Goal: Task Accomplishment & Management: Check status

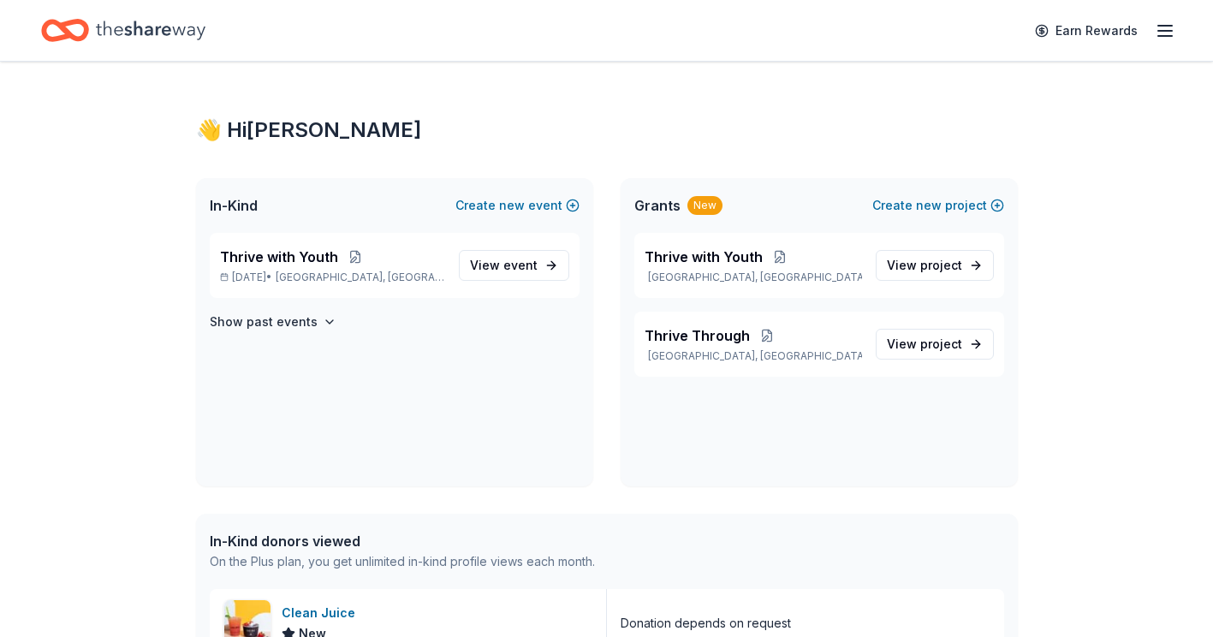
click at [516, 270] on span "event" at bounding box center [520, 265] width 34 height 15
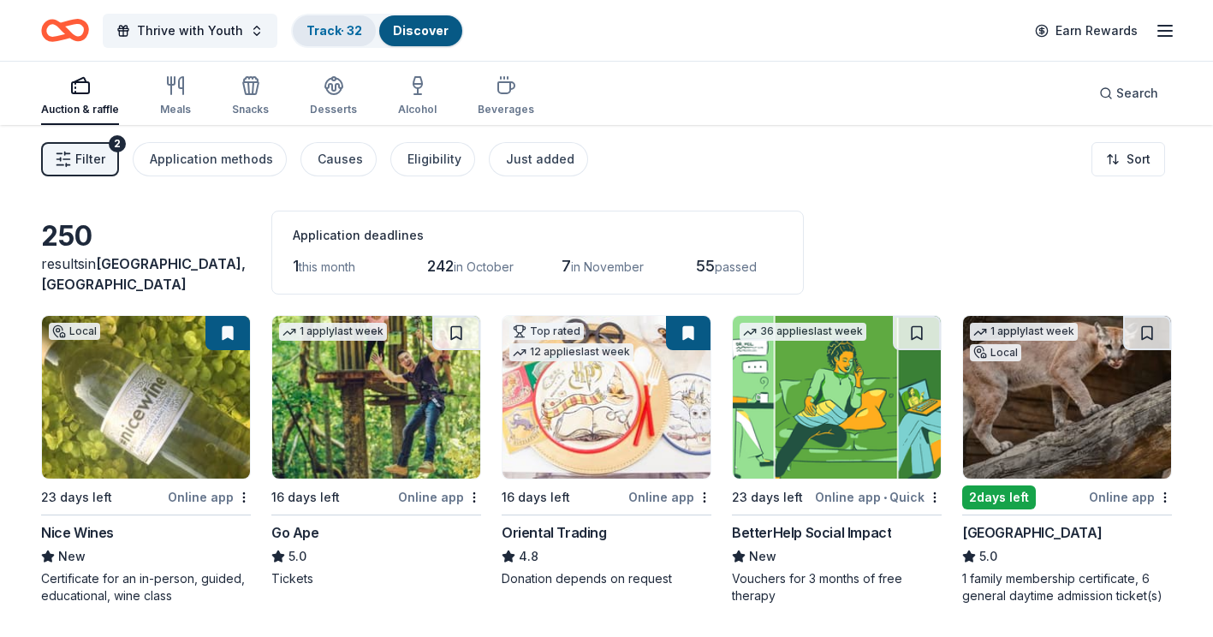
click at [323, 33] on link "Track · 32" at bounding box center [334, 30] width 56 height 15
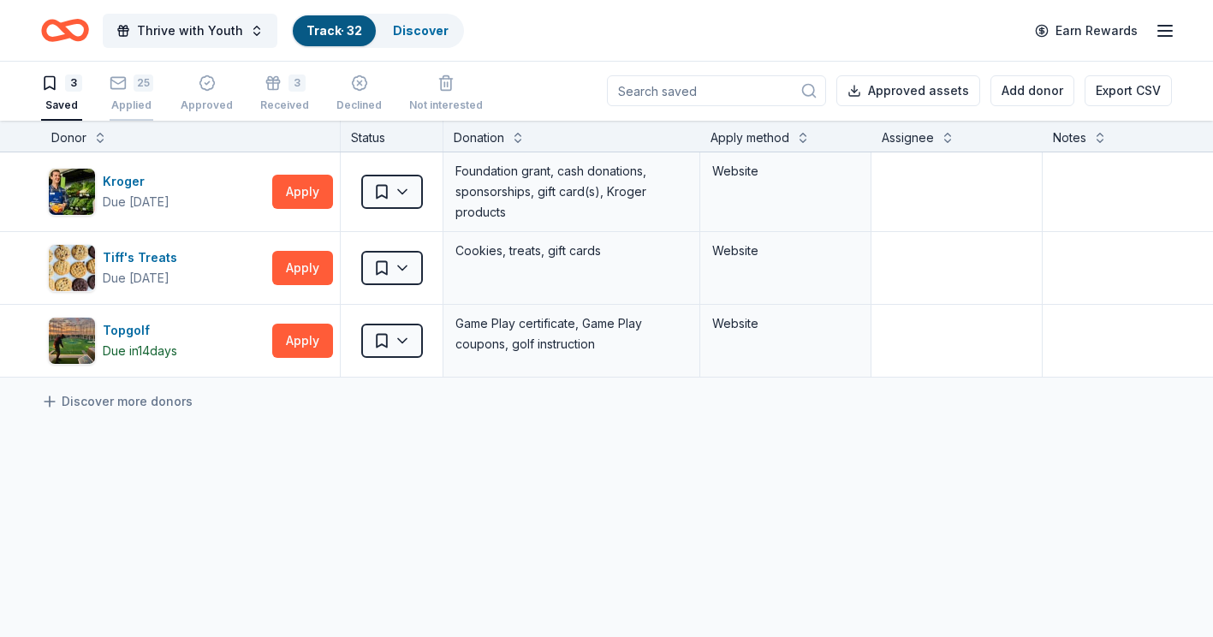
click at [134, 83] on div "25" at bounding box center [144, 82] width 20 height 17
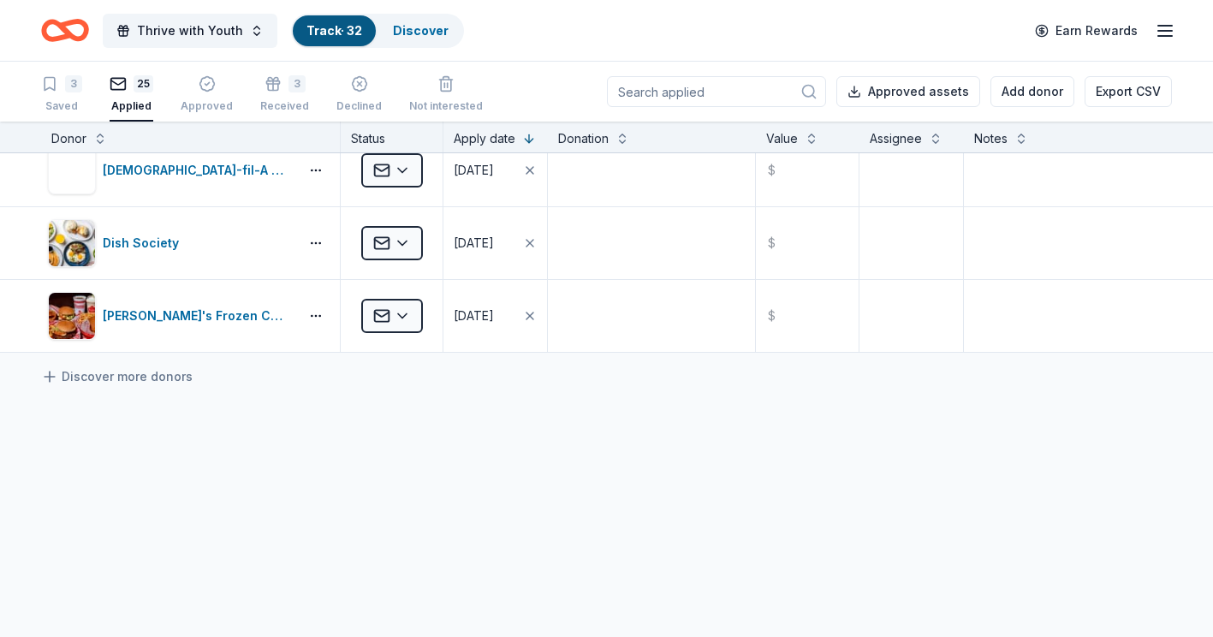
scroll to position [1656, 0]
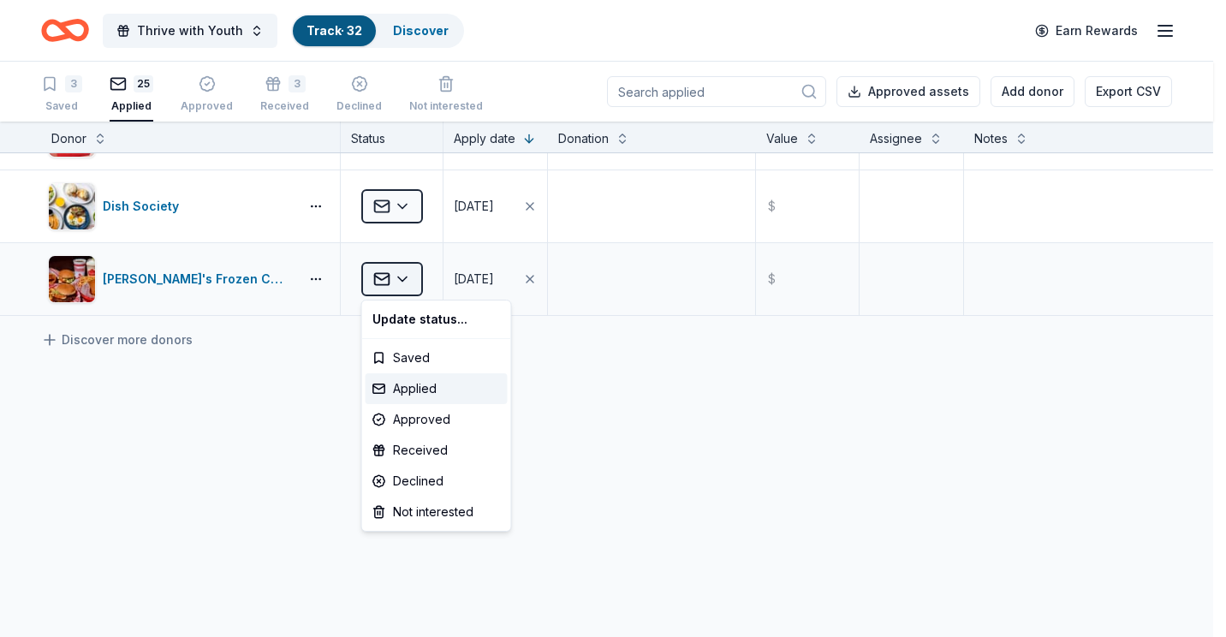
click at [404, 281] on html "Thrive with Youth Track · 32 Discover Earn Rewards 3 Saved 25 Applied Approved …" at bounding box center [613, 318] width 1226 height 637
click at [620, 401] on html "Thrive with Youth Track · 32 Discover Earn Rewards 3 Saved 25 Applied Approved …" at bounding box center [613, 318] width 1226 height 637
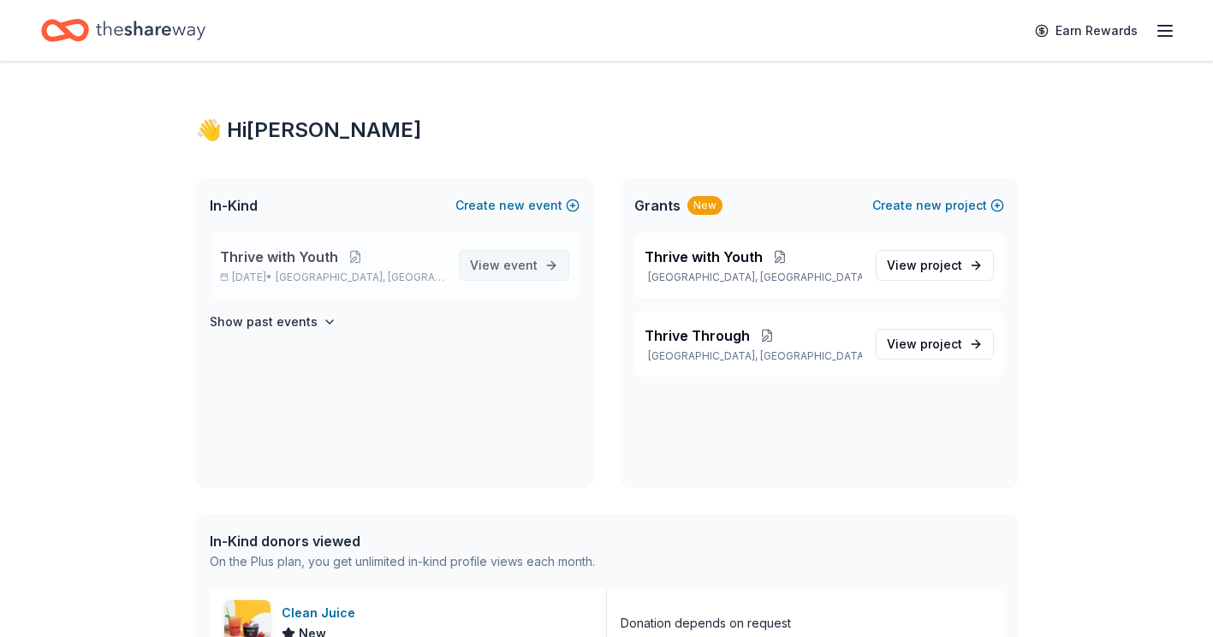
click at [519, 258] on span "event" at bounding box center [520, 265] width 34 height 15
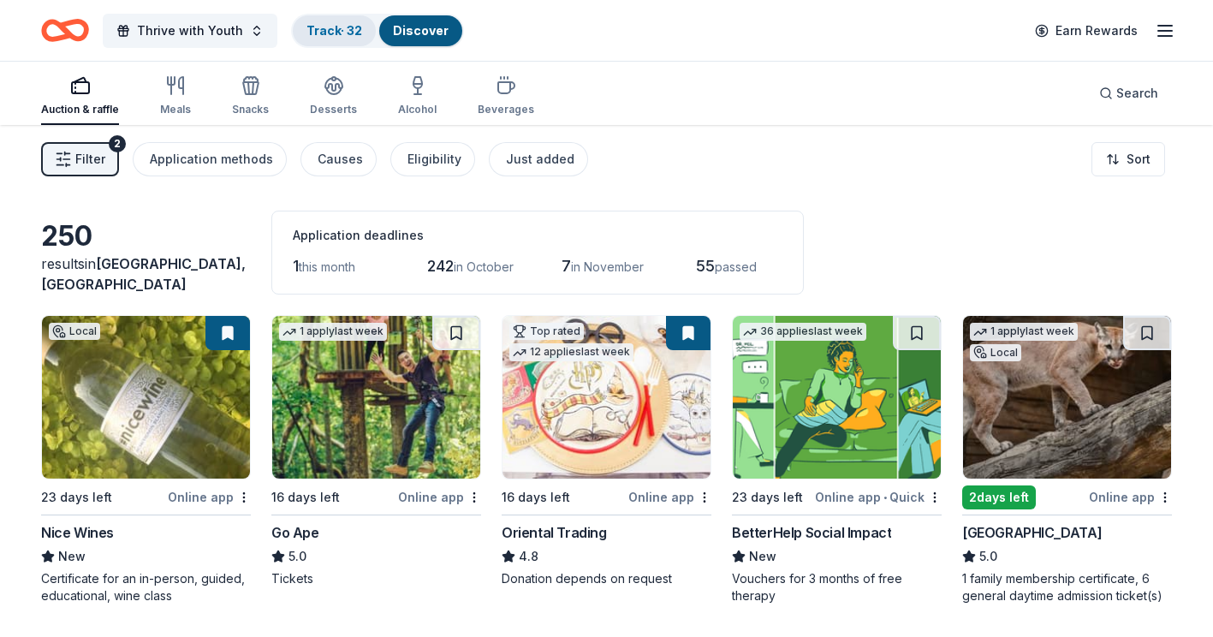
click at [322, 33] on link "Track · 32" at bounding box center [334, 30] width 56 height 15
